Goal: Transaction & Acquisition: Purchase product/service

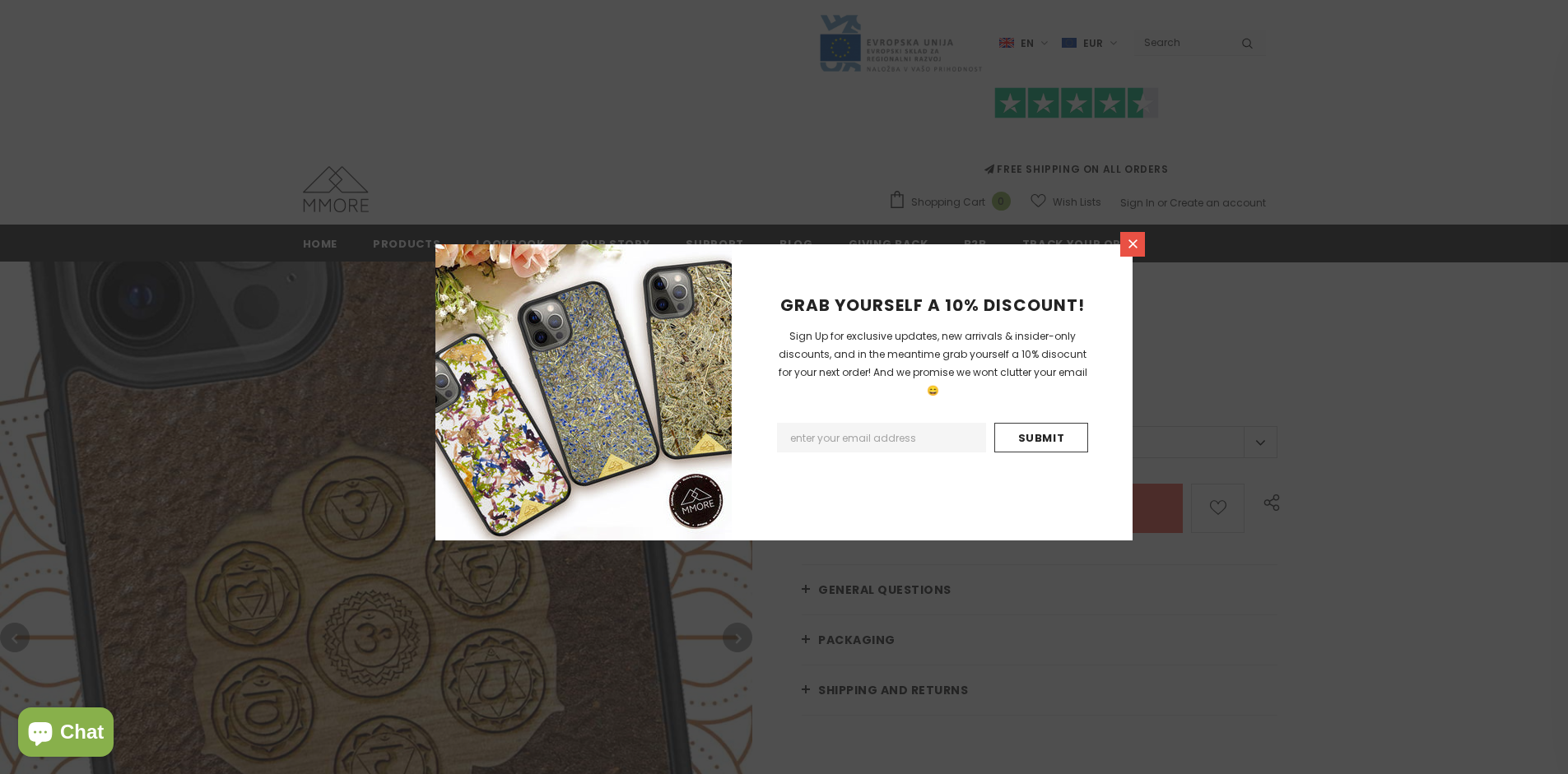
click at [1133, 243] on icon at bounding box center [1133, 243] width 9 height 9
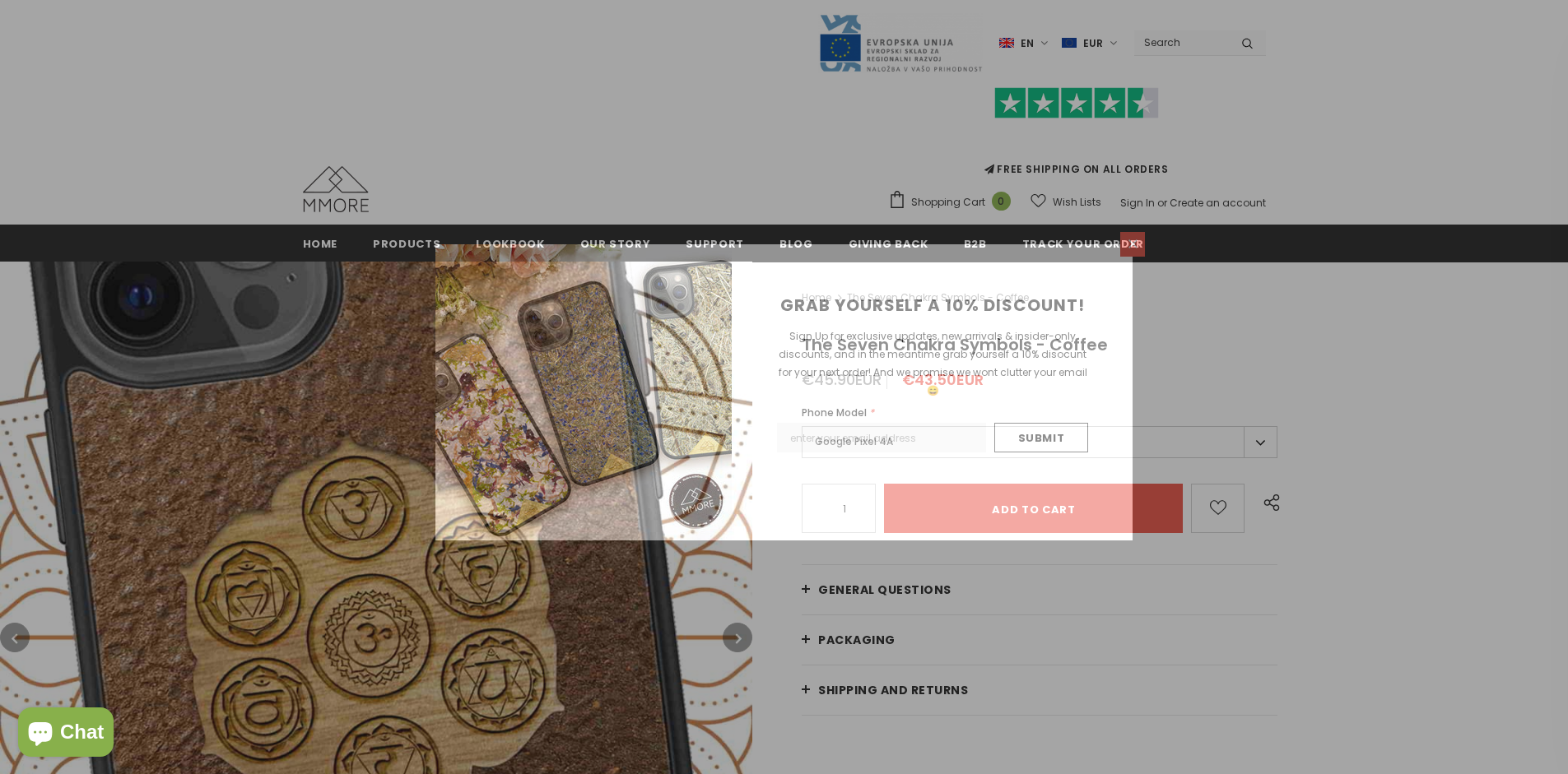
click at [1133, 243] on icon at bounding box center [1133, 243] width 9 height 9
